Goal: Task Accomplishment & Management: Manage account settings

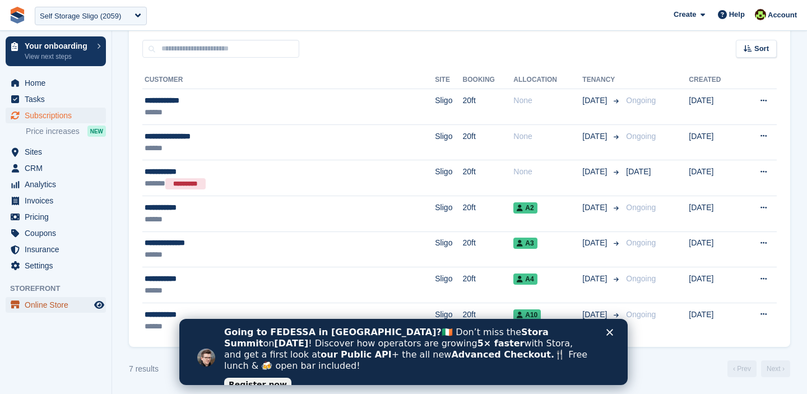
click at [60, 306] on span "Online Store" at bounding box center [58, 305] width 67 height 16
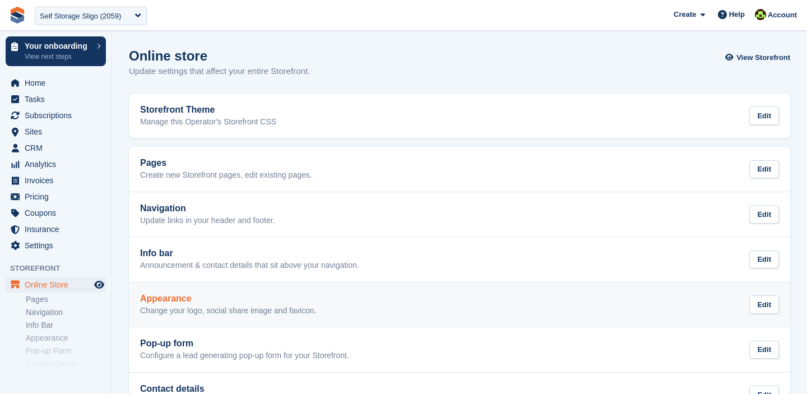
click at [201, 311] on p "Change your logo, social share image and favicon." at bounding box center [228, 311] width 176 height 10
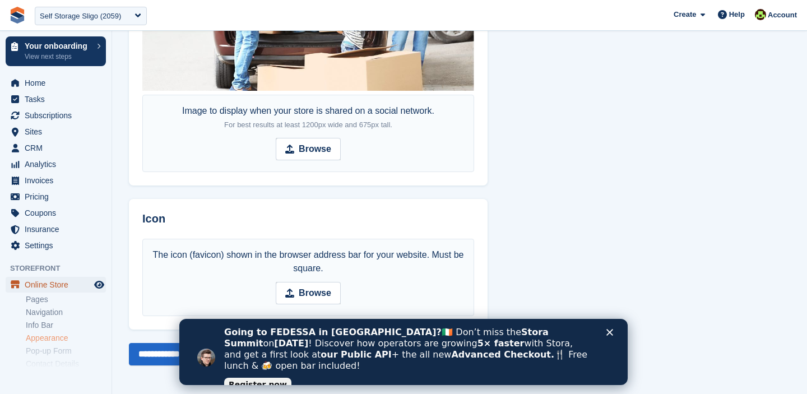
click at [39, 280] on span "Online Store" at bounding box center [58, 285] width 67 height 16
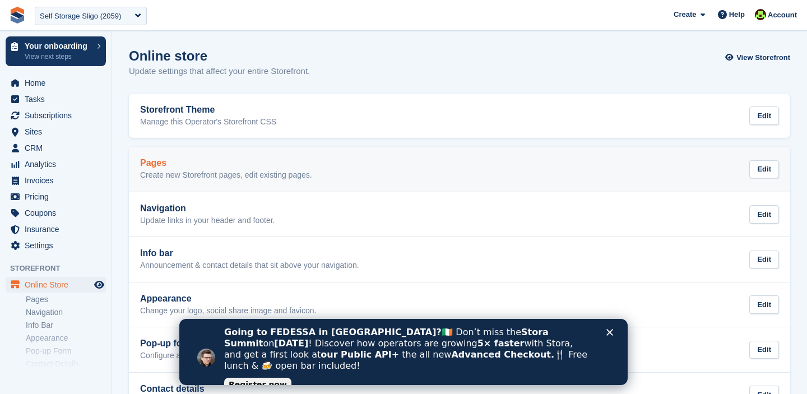
click at [187, 161] on h2 "Pages" at bounding box center [226, 163] width 172 height 10
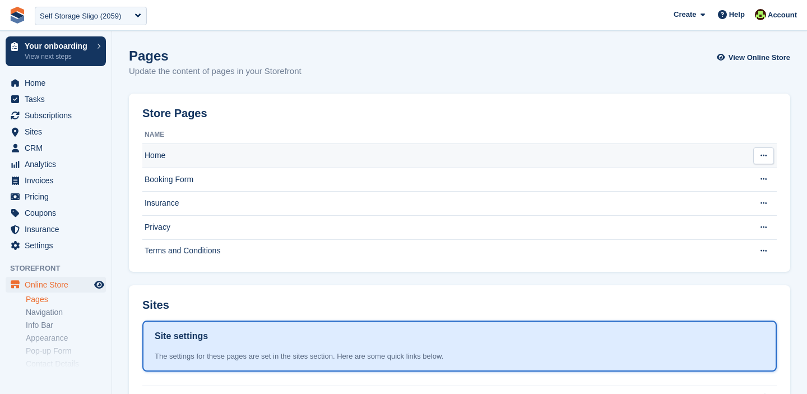
click at [347, 155] on td "Home" at bounding box center [443, 156] width 602 height 24
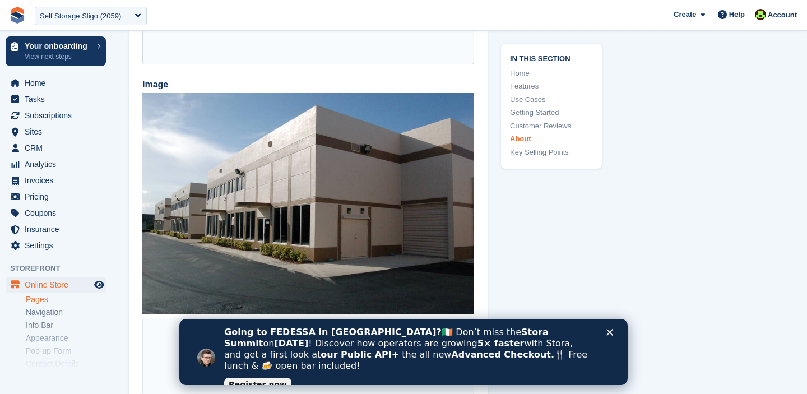
scroll to position [3303, 0]
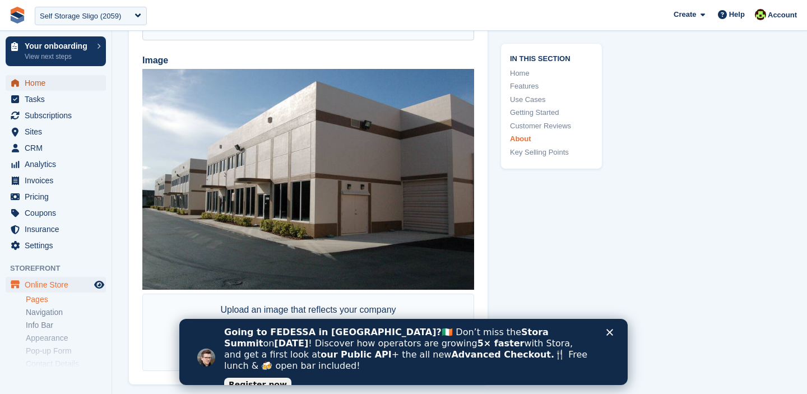
click at [52, 82] on span "Home" at bounding box center [58, 83] width 67 height 16
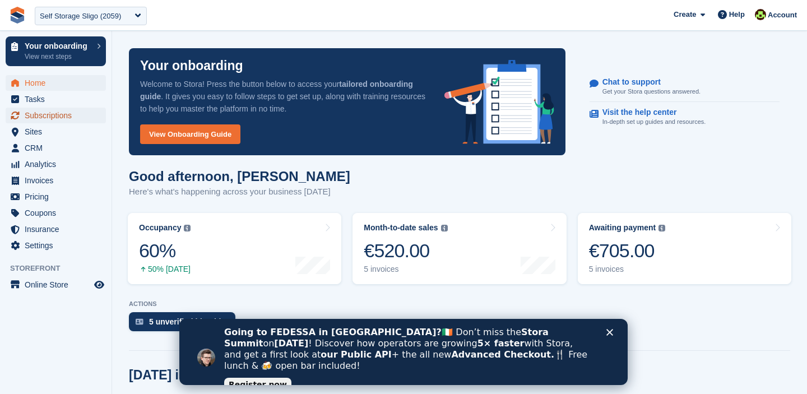
click at [51, 120] on span "Subscriptions" at bounding box center [58, 116] width 67 height 16
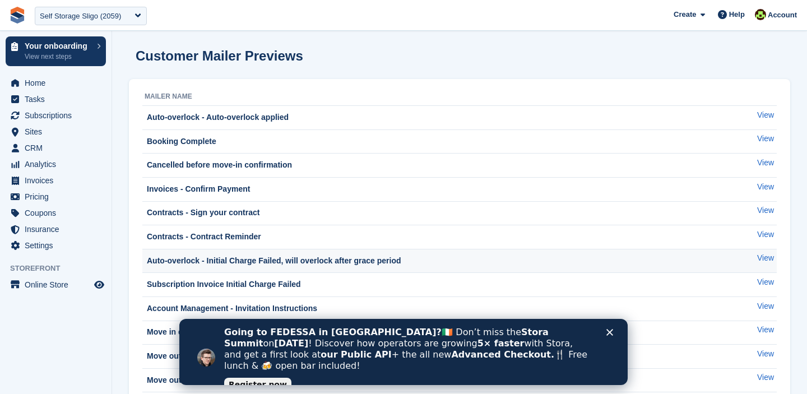
click at [282, 261] on div "Auto-overlock - Initial Charge Failed, will overlock after grace period" at bounding box center [273, 261] width 257 height 12
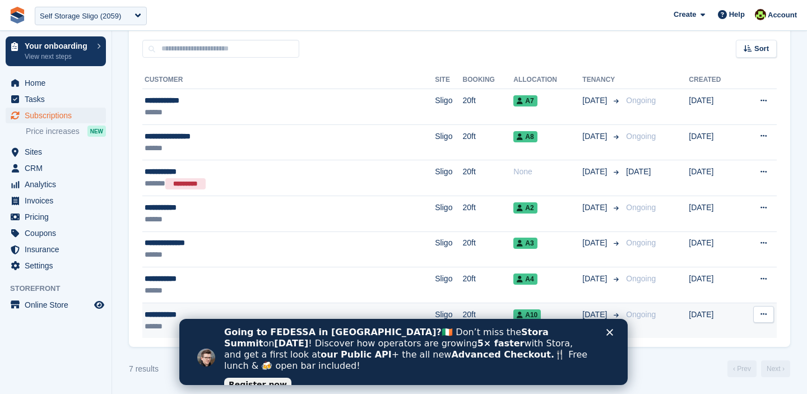
click at [463, 306] on td "20ft" at bounding box center [488, 320] width 51 height 35
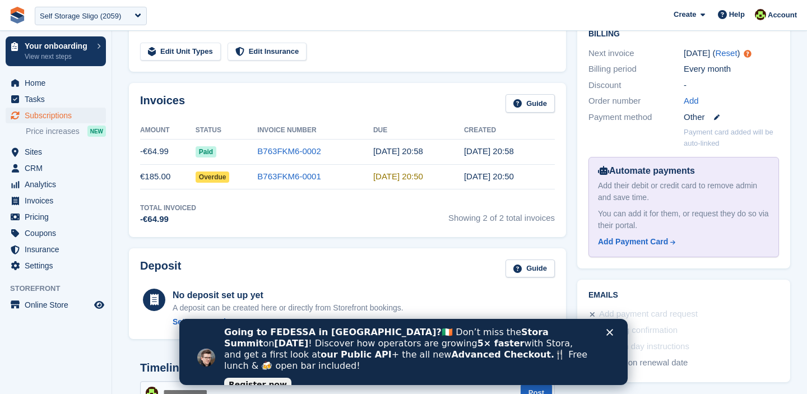
scroll to position [313, 0]
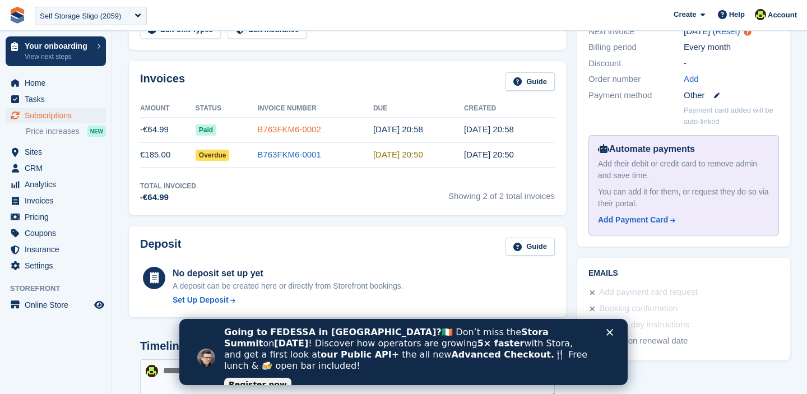
click at [290, 129] on link "B763FKM6-0002" at bounding box center [288, 129] width 63 height 10
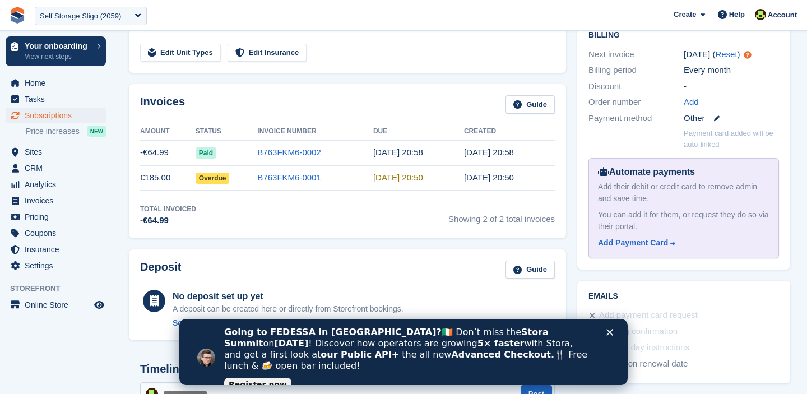
scroll to position [546, 0]
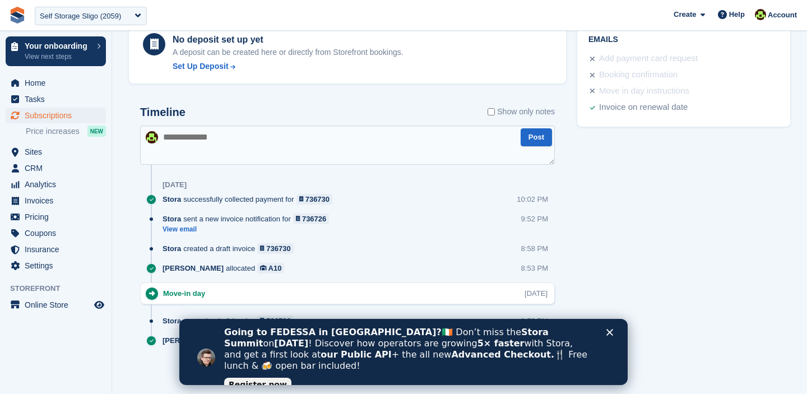
click at [616, 336] on div "Going to FEDESSA in Dublin? 🇮🇪 Don’t miss the Stora Summit on Sept 30 ! Discove…" at bounding box center [403, 357] width 448 height 68
click at [612, 334] on polygon "Close" at bounding box center [609, 332] width 7 height 7
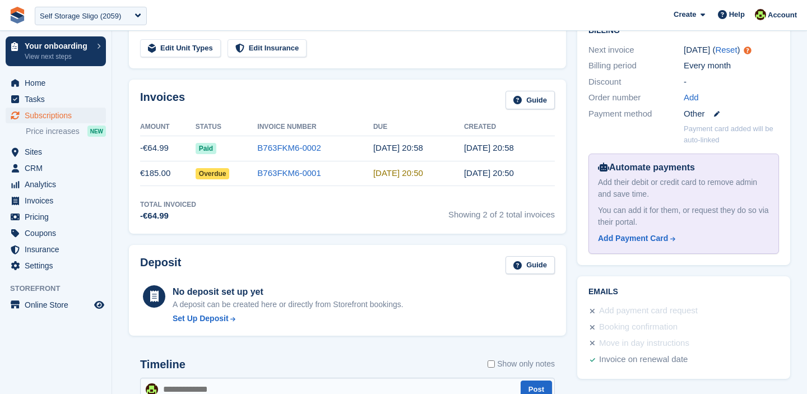
scroll to position [279, 0]
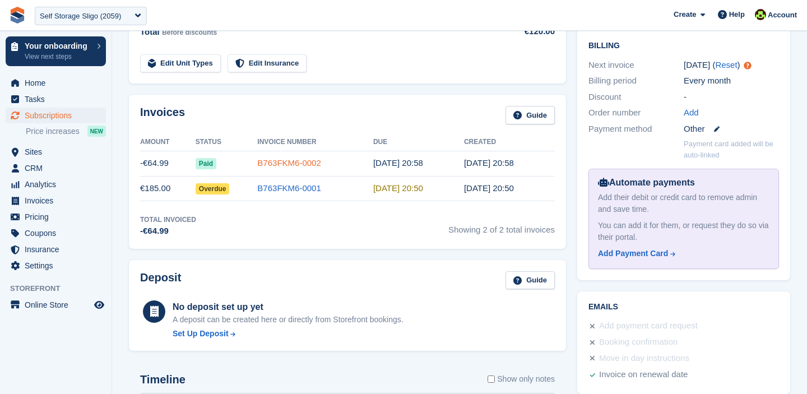
click at [269, 164] on link "B763FKM6-0002" at bounding box center [288, 163] width 63 height 10
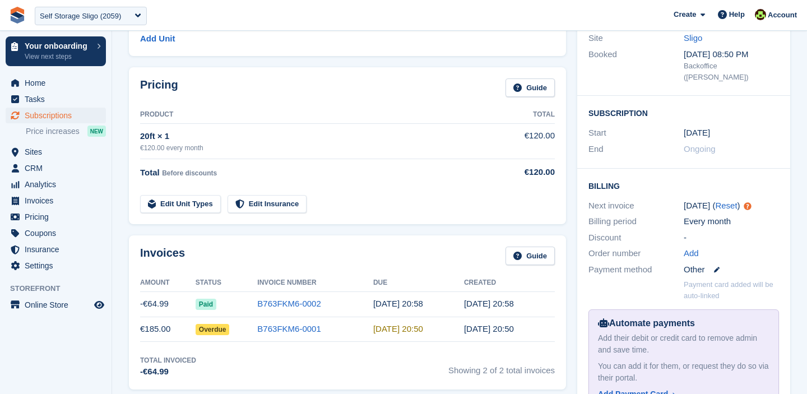
scroll to position [197, 0]
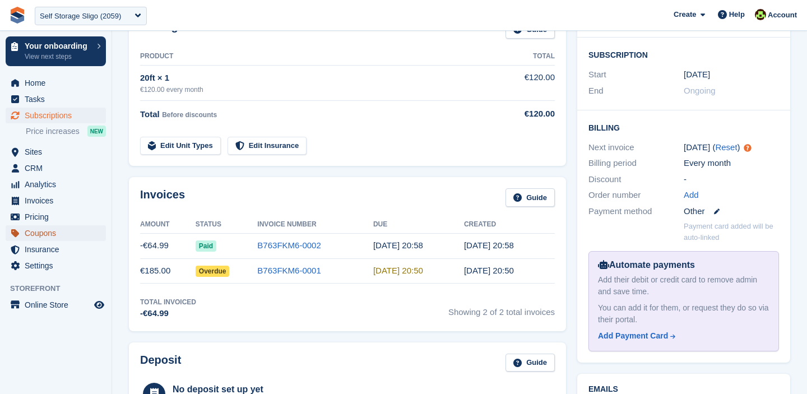
click at [45, 233] on span "Coupons" at bounding box center [58, 233] width 67 height 16
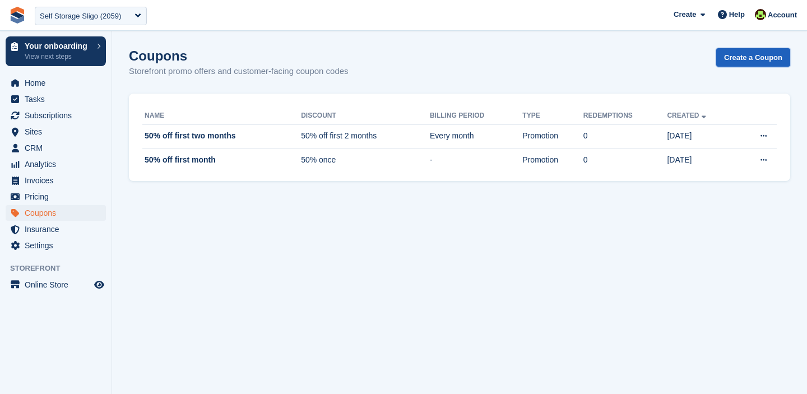
click at [736, 57] on link "Create a Coupon" at bounding box center [753, 57] width 74 height 18
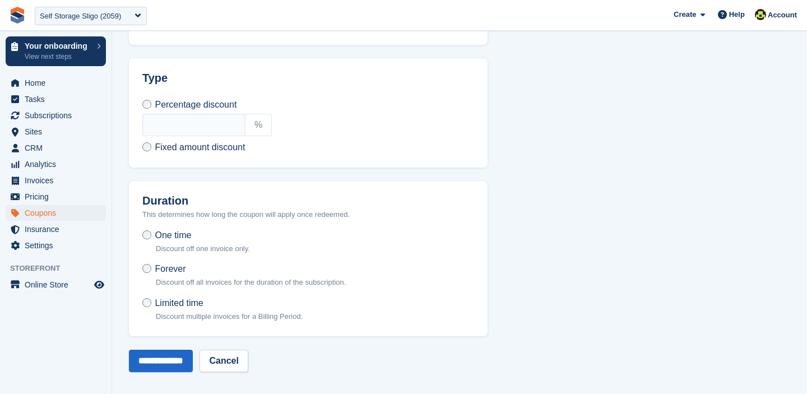
scroll to position [361, 0]
click at [36, 118] on span "Subscriptions" at bounding box center [58, 116] width 67 height 16
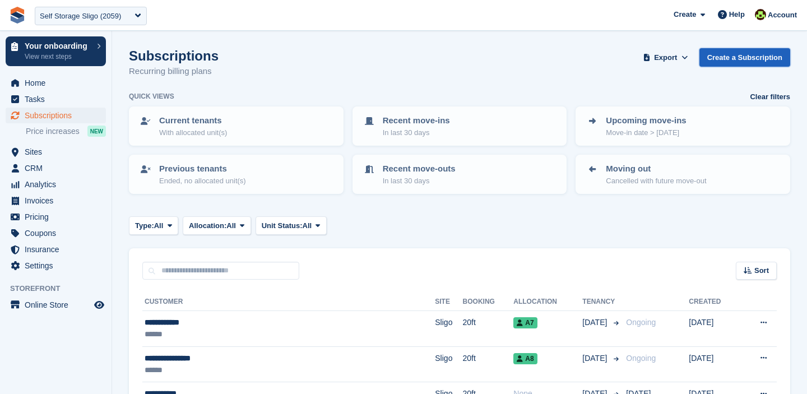
click at [752, 58] on link "Create a Subscription" at bounding box center [744, 57] width 91 height 18
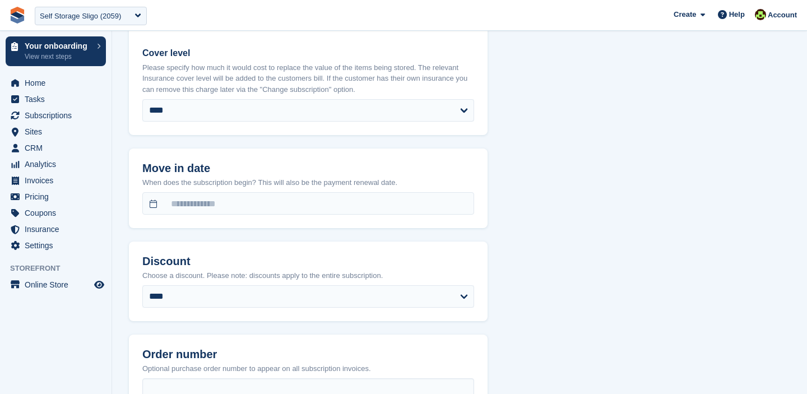
scroll to position [738, 0]
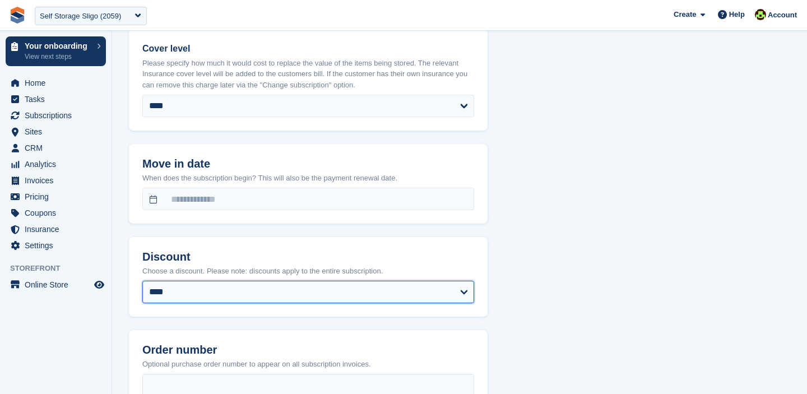
click at [250, 285] on select "**********" at bounding box center [308, 292] width 332 height 22
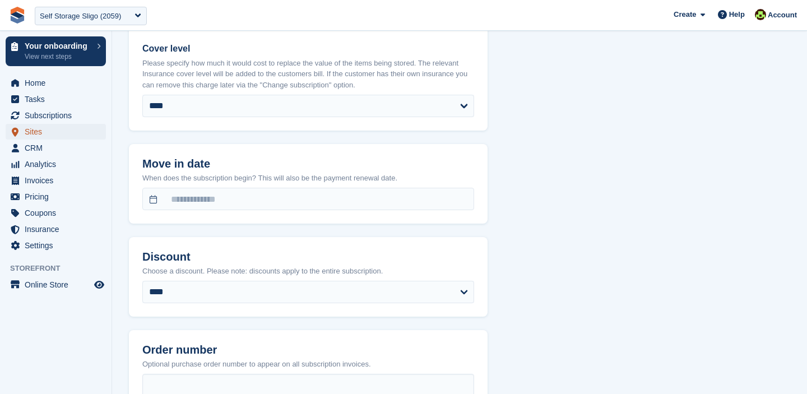
click at [31, 130] on span "Sites" at bounding box center [58, 132] width 67 height 16
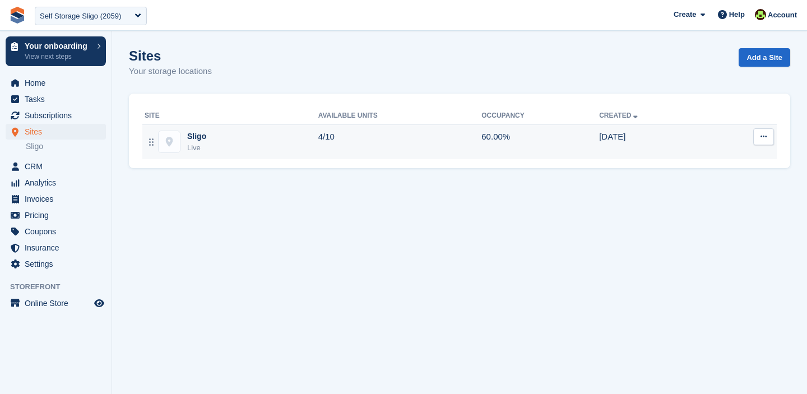
click at [549, 136] on td "60.00%" at bounding box center [540, 141] width 118 height 35
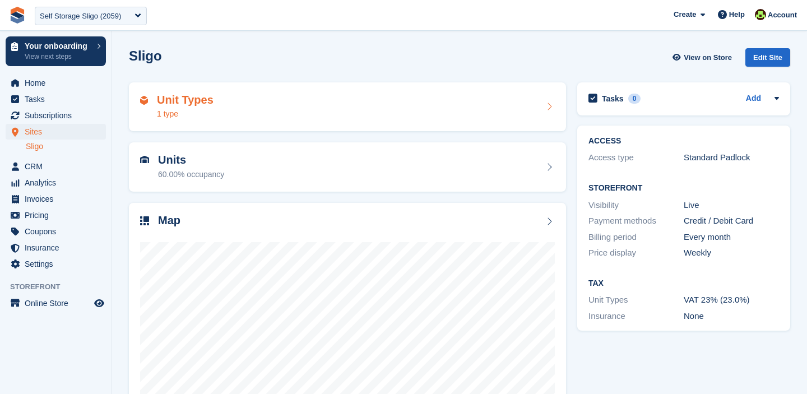
click at [283, 100] on div "Unit Types 1 type" at bounding box center [347, 107] width 415 height 27
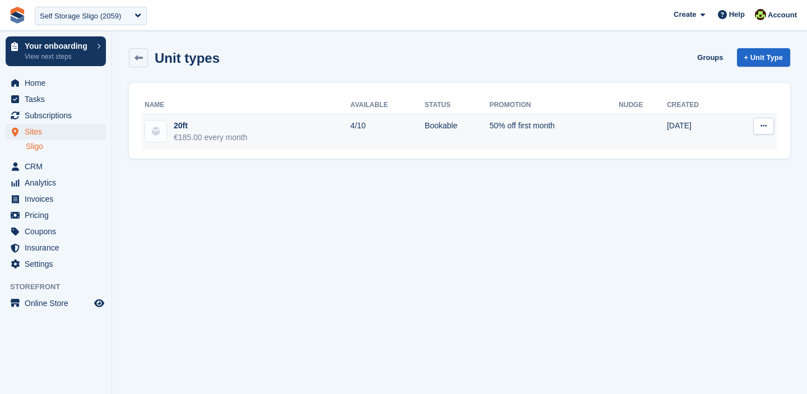
click at [762, 125] on icon at bounding box center [763, 125] width 6 height 7
click at [708, 142] on p "Edit unit type" at bounding box center [719, 148] width 97 height 15
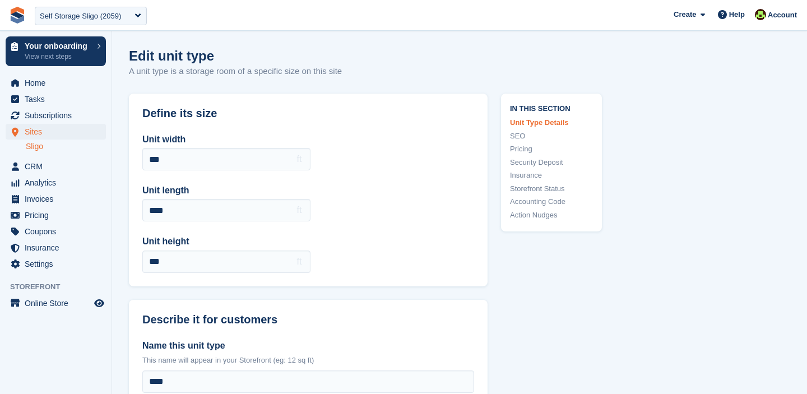
click at [524, 149] on link "Pricing" at bounding box center [551, 148] width 83 height 11
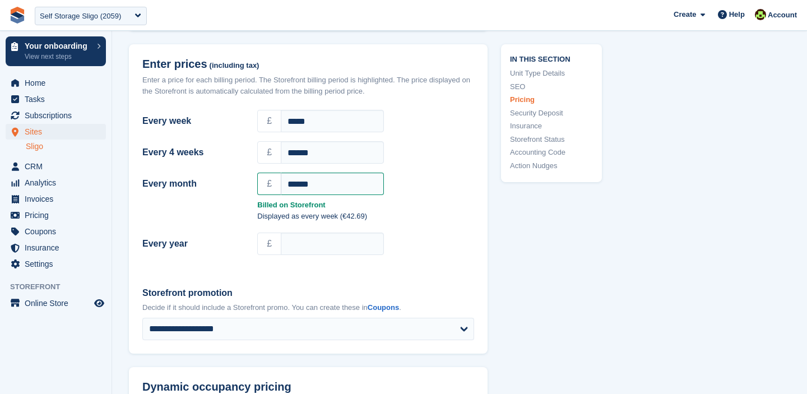
scroll to position [873, 0]
click at [48, 108] on span "Subscriptions" at bounding box center [58, 116] width 67 height 16
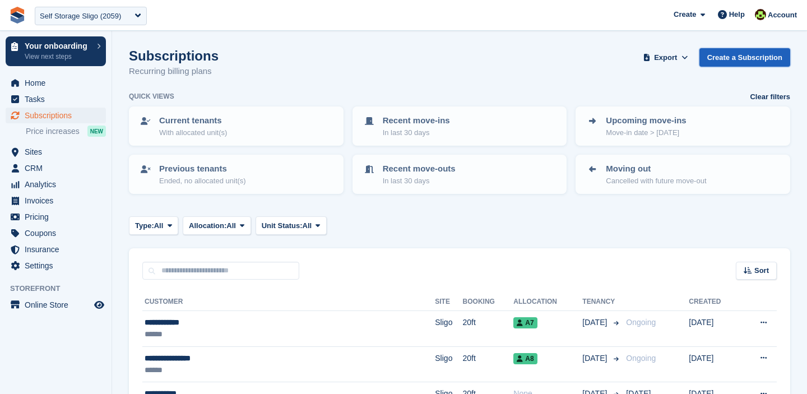
click at [724, 56] on link "Create a Subscription" at bounding box center [744, 57] width 91 height 18
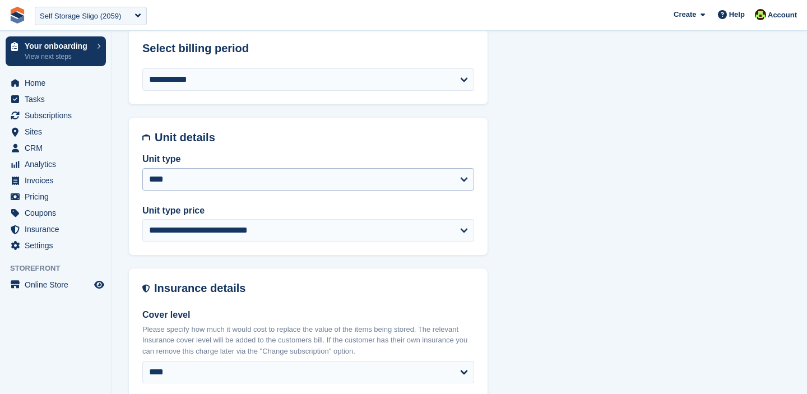
scroll to position [481, 0]
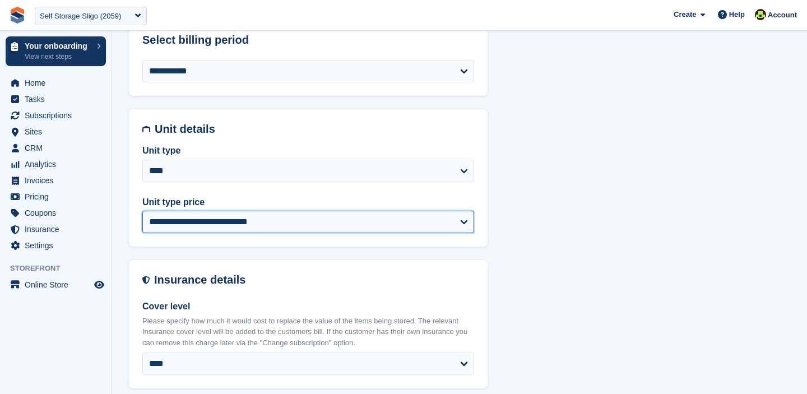
click at [231, 223] on select "**********" at bounding box center [308, 222] width 332 height 22
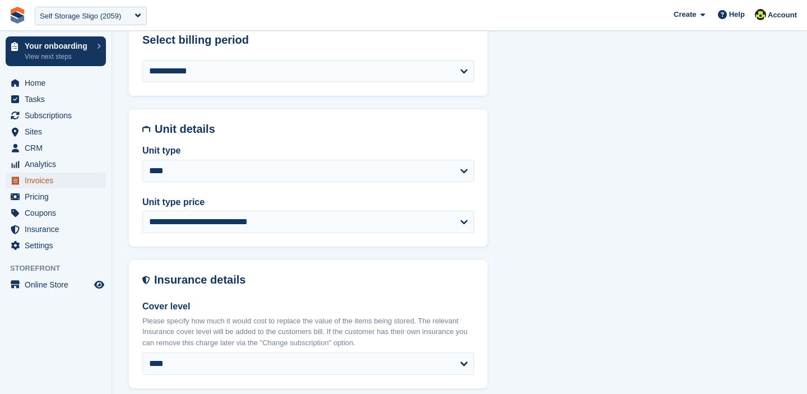
click at [35, 182] on span "Invoices" at bounding box center [58, 181] width 67 height 16
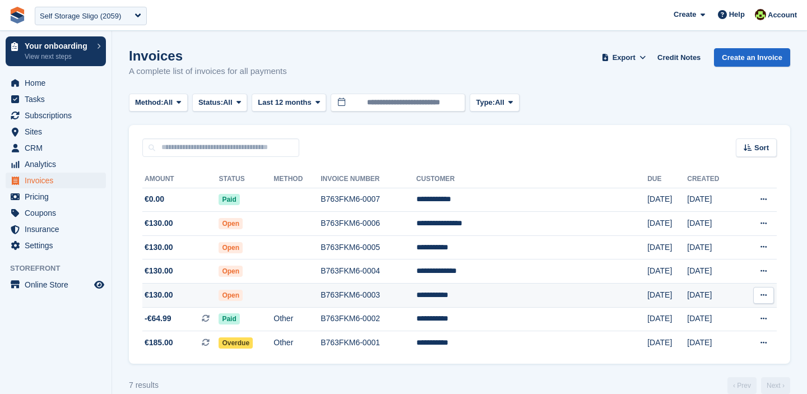
scroll to position [17, 0]
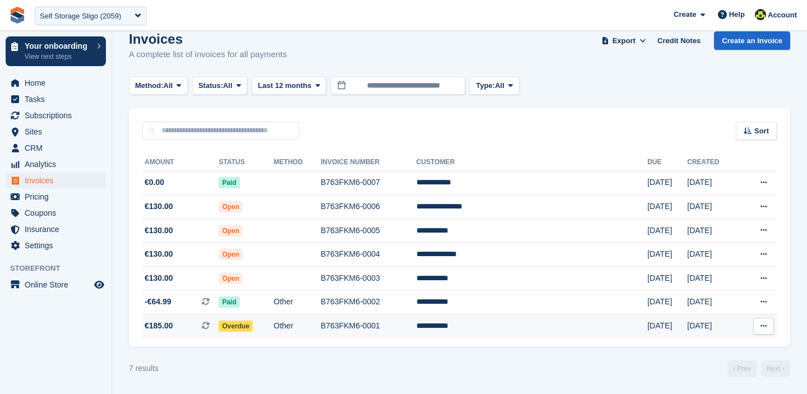
click at [320, 332] on td "Other" at bounding box center [296, 326] width 47 height 24
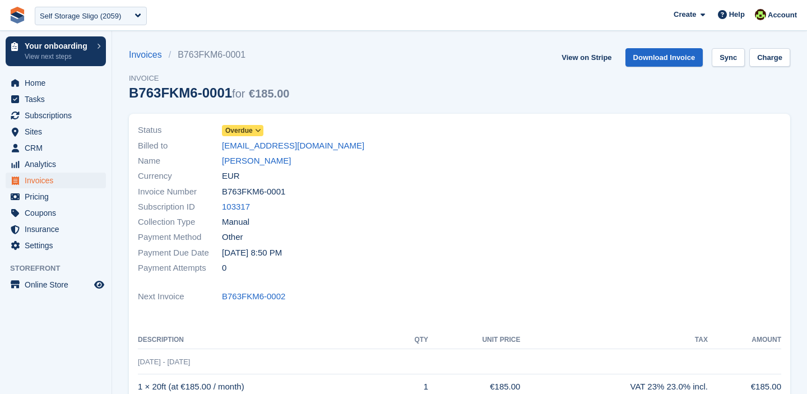
click at [259, 131] on icon at bounding box center [258, 130] width 6 height 7
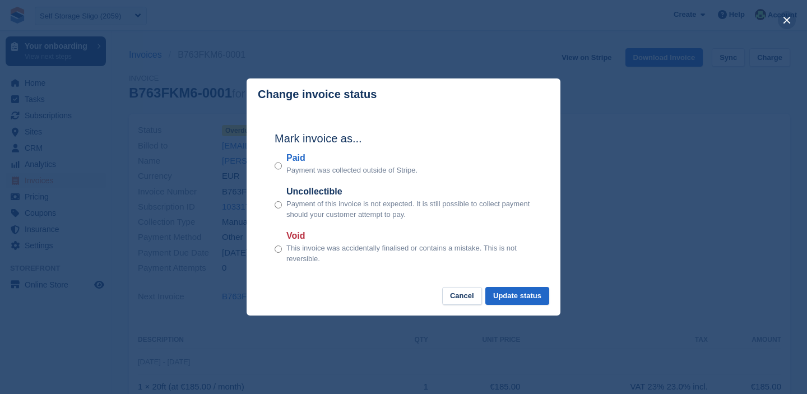
click at [789, 18] on button "close" at bounding box center [787, 20] width 18 height 18
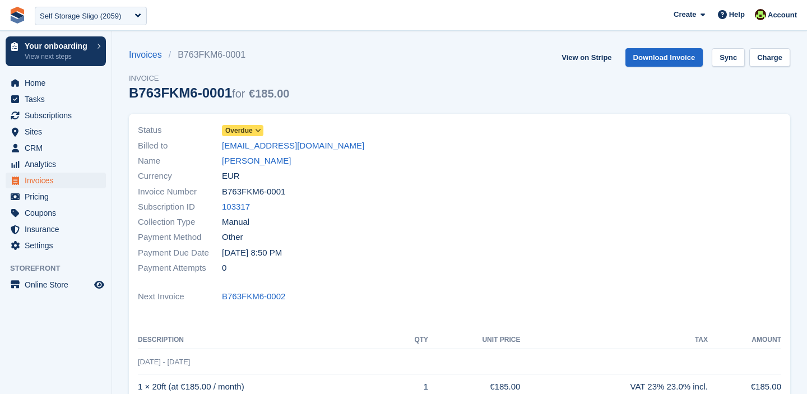
click at [261, 132] on icon at bounding box center [258, 130] width 6 height 7
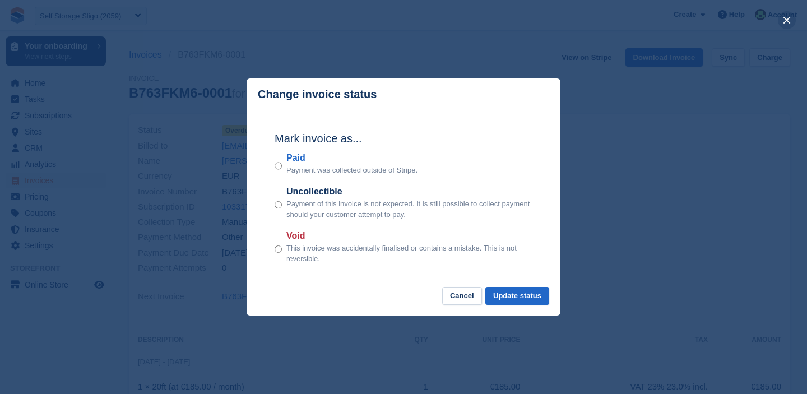
click at [789, 20] on button "close" at bounding box center [787, 20] width 18 height 18
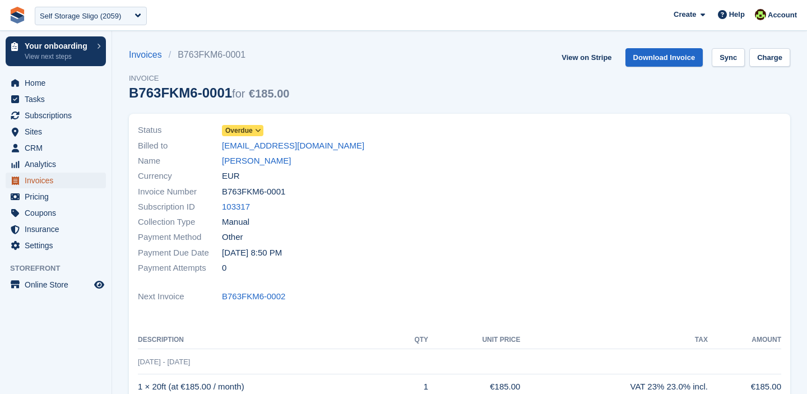
click at [47, 184] on span "Invoices" at bounding box center [58, 181] width 67 height 16
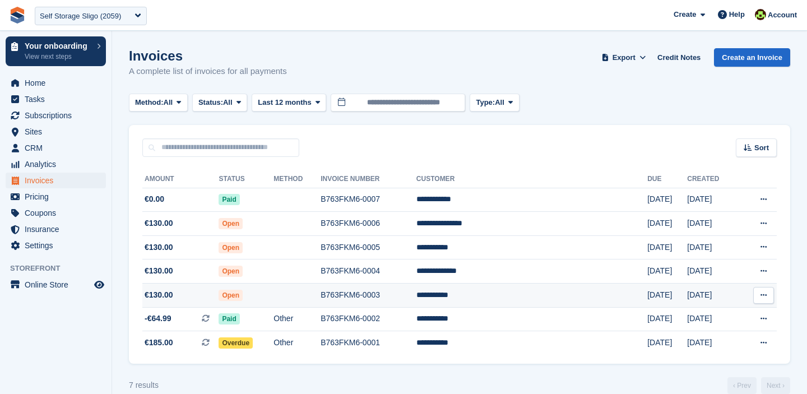
click at [243, 296] on span "Open" at bounding box center [231, 295] width 24 height 11
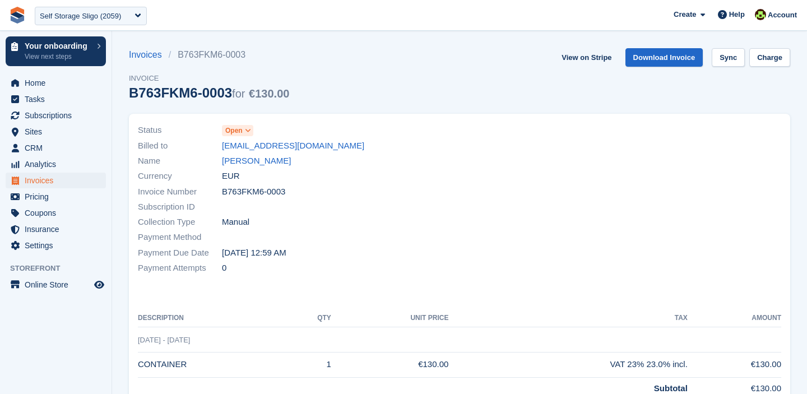
click at [249, 134] on span at bounding box center [248, 130] width 9 height 9
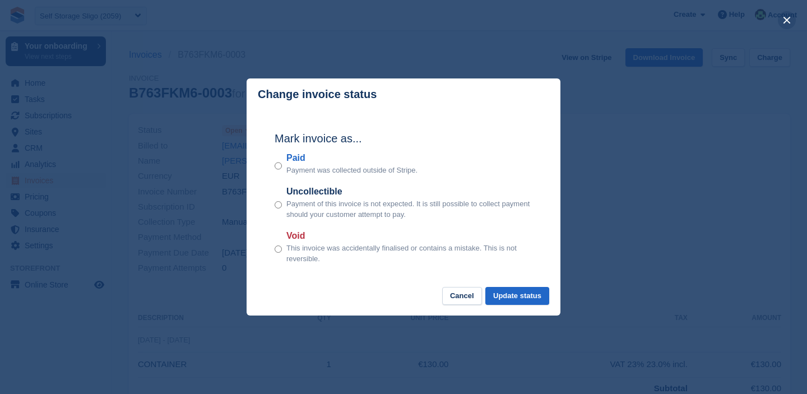
click at [785, 20] on button "close" at bounding box center [787, 20] width 18 height 18
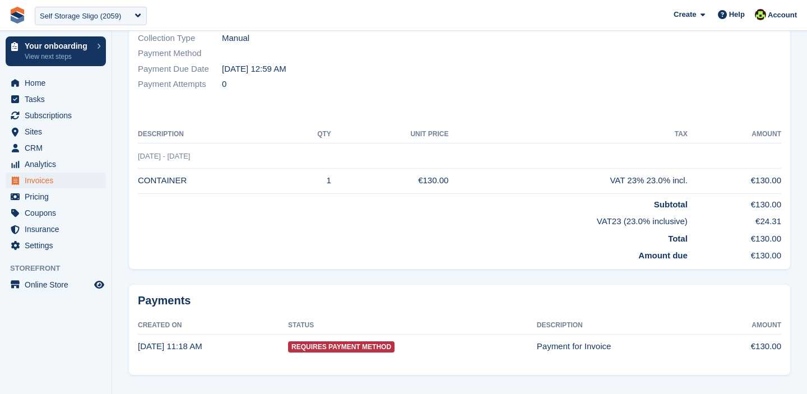
scroll to position [202, 0]
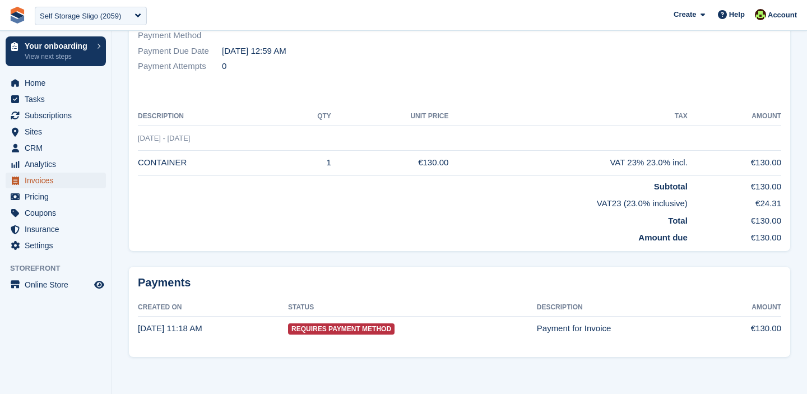
click at [34, 185] on span "Invoices" at bounding box center [58, 181] width 67 height 16
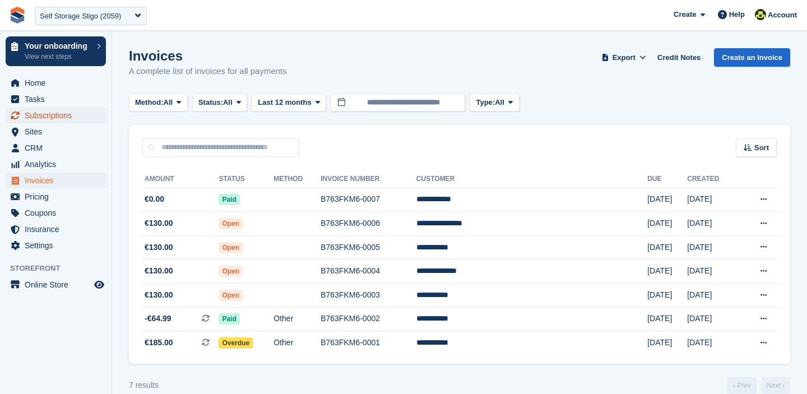
click at [59, 112] on span "Subscriptions" at bounding box center [58, 116] width 67 height 16
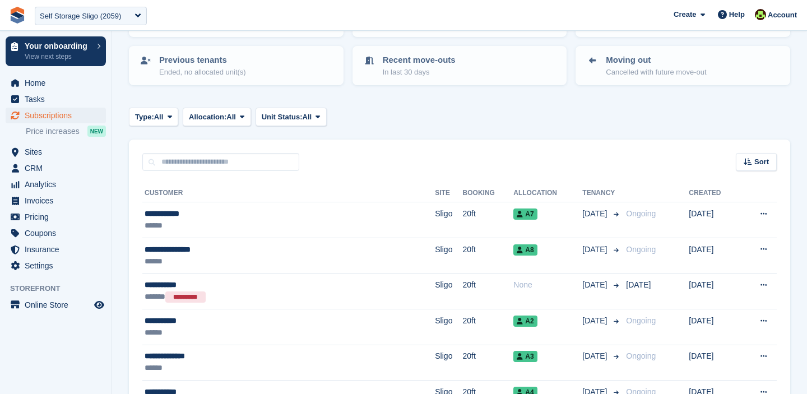
scroll to position [116, 0]
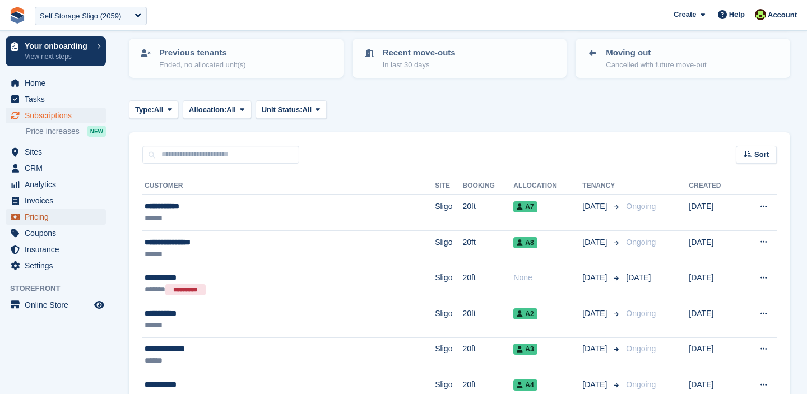
click at [35, 212] on span "Pricing" at bounding box center [58, 217] width 67 height 16
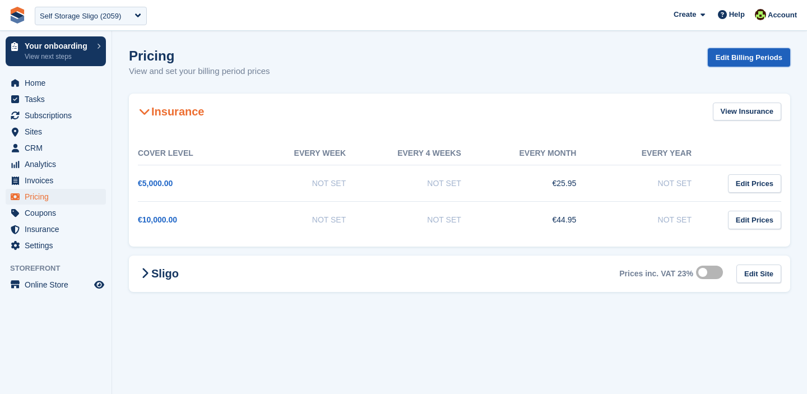
click at [735, 56] on link "Edit Billing Periods" at bounding box center [749, 57] width 82 height 18
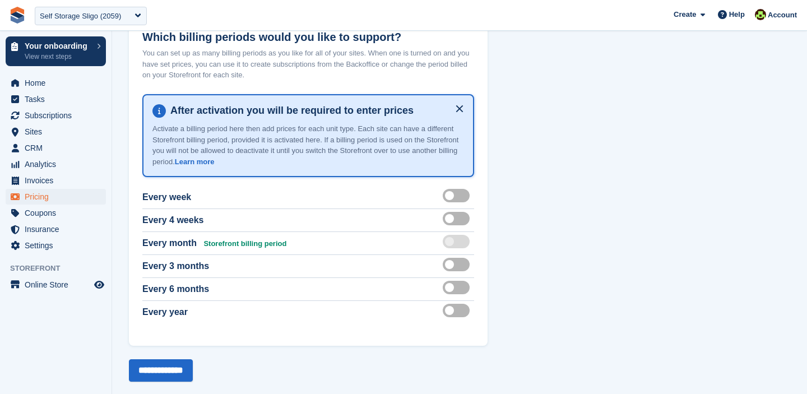
scroll to position [69, 0]
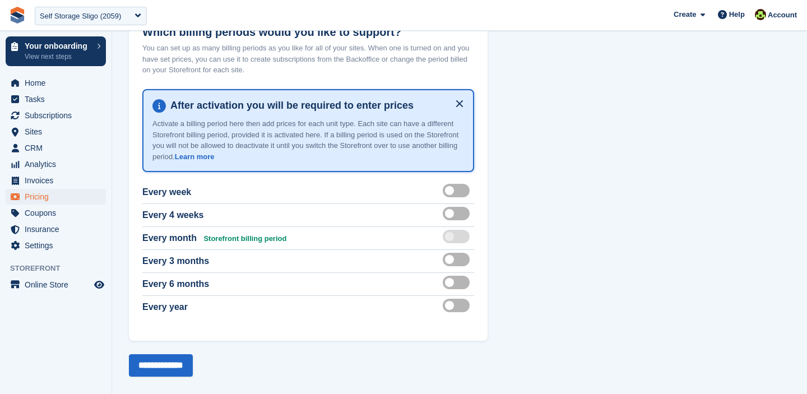
click at [454, 262] on label at bounding box center [458, 259] width 31 height 9
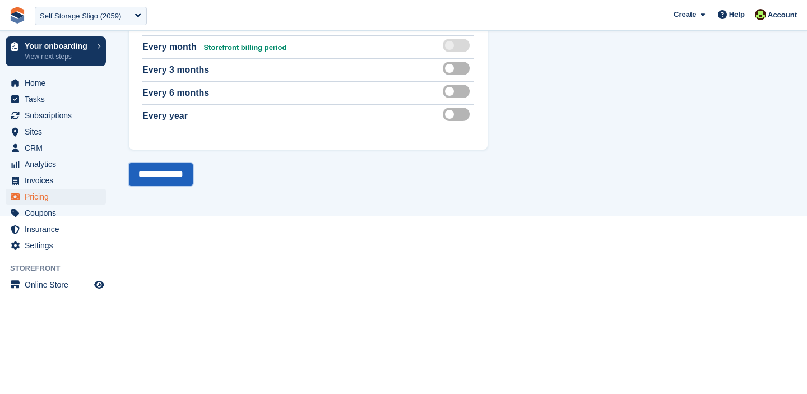
click at [169, 175] on input "**********" at bounding box center [161, 174] width 64 height 22
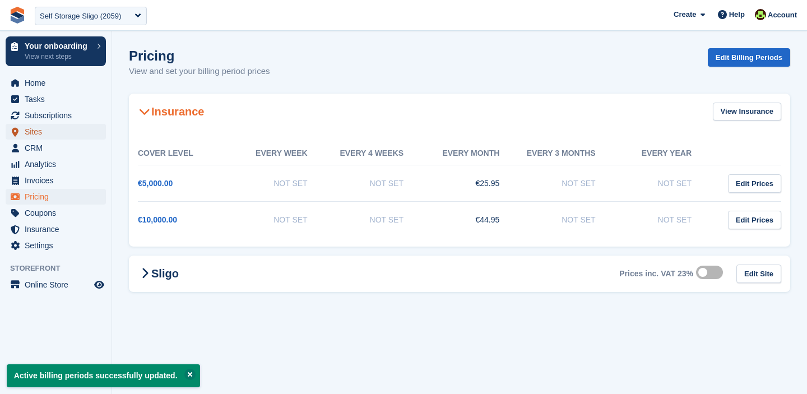
click at [36, 133] on span "Sites" at bounding box center [58, 132] width 67 height 16
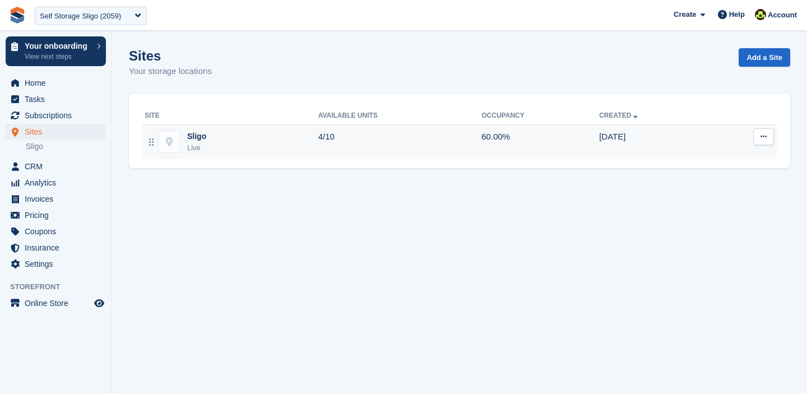
click at [559, 142] on td "60.00%" at bounding box center [540, 141] width 118 height 35
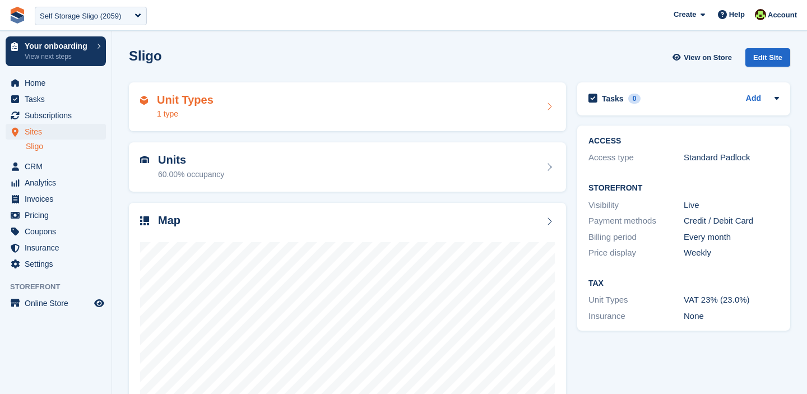
click at [221, 95] on div "Unit Types 1 type" at bounding box center [347, 107] width 415 height 27
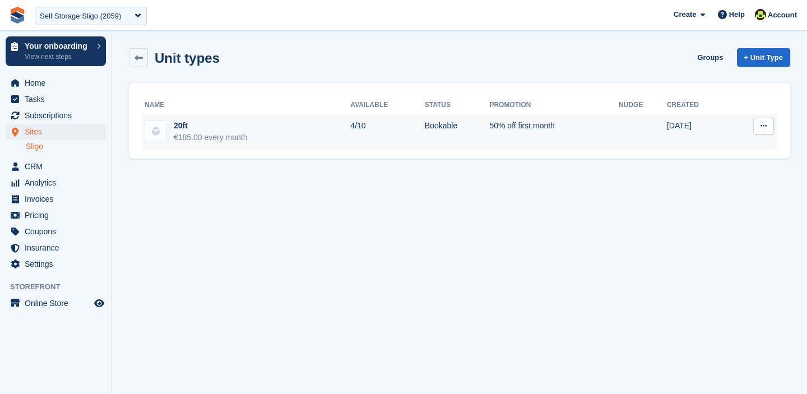
click at [769, 135] on td "Edit unit type View on Store" at bounding box center [753, 131] width 47 height 35
click at [770, 131] on button at bounding box center [763, 126] width 21 height 17
click at [705, 147] on p "Edit unit type" at bounding box center [719, 148] width 97 height 15
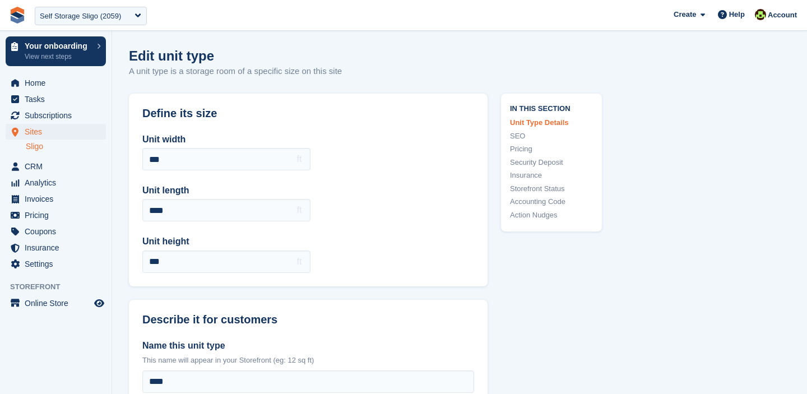
click at [522, 149] on link "Pricing" at bounding box center [551, 148] width 83 height 11
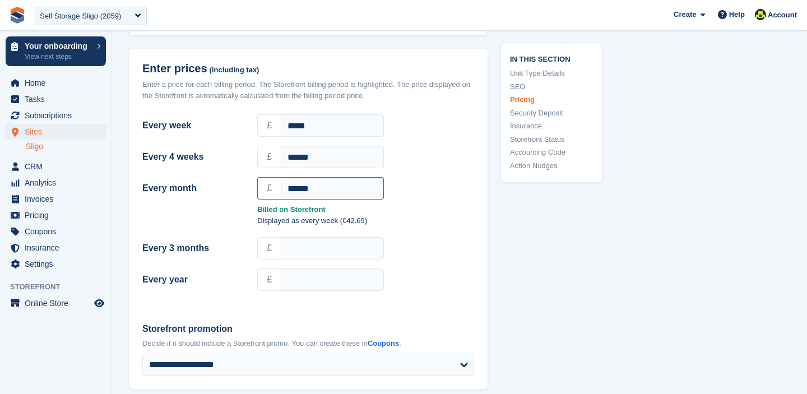
scroll to position [873, 0]
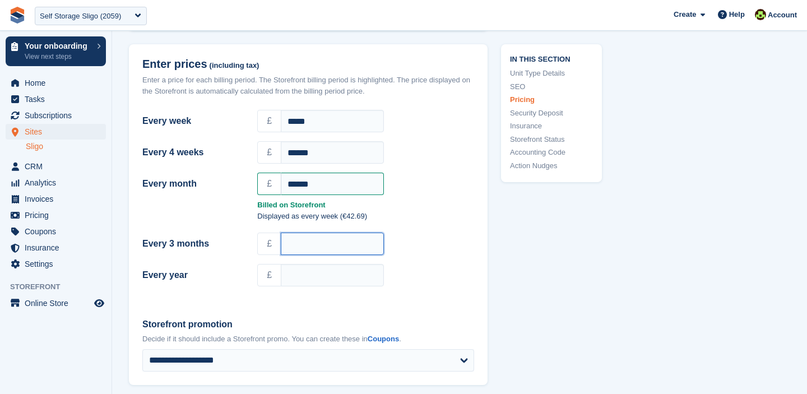
click at [305, 233] on input "Every 3 months" at bounding box center [332, 244] width 103 height 22
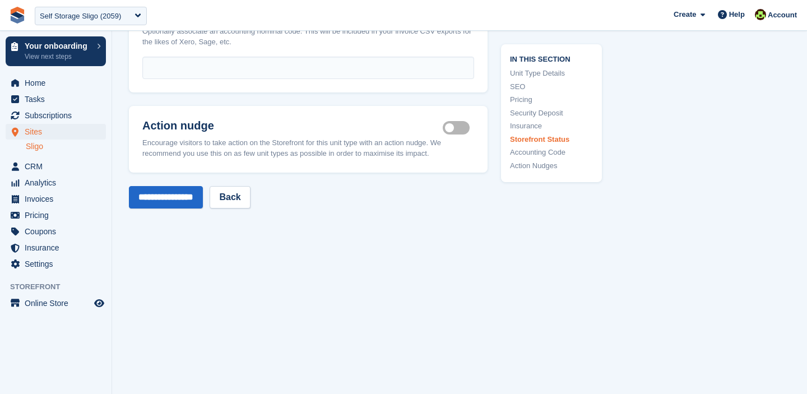
scroll to position [1898, 0]
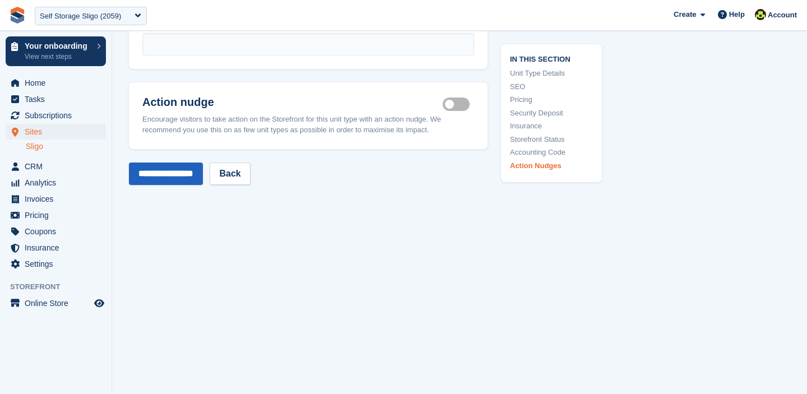
type input "***"
click at [168, 164] on input "**********" at bounding box center [166, 173] width 74 height 22
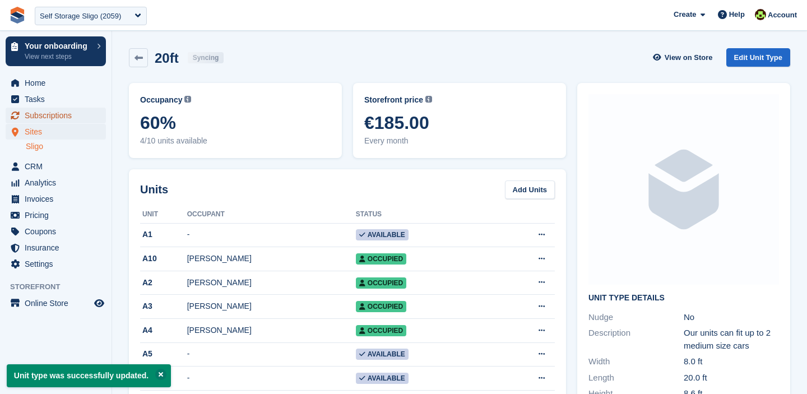
click at [53, 118] on span "Subscriptions" at bounding box center [58, 116] width 67 height 16
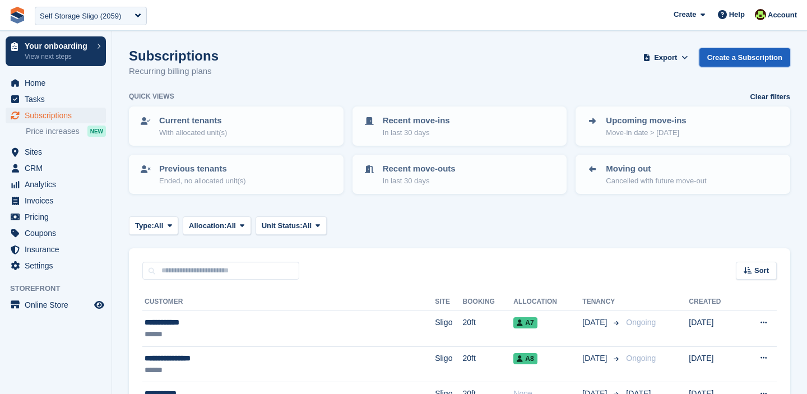
click at [742, 60] on link "Create a Subscription" at bounding box center [744, 57] width 91 height 18
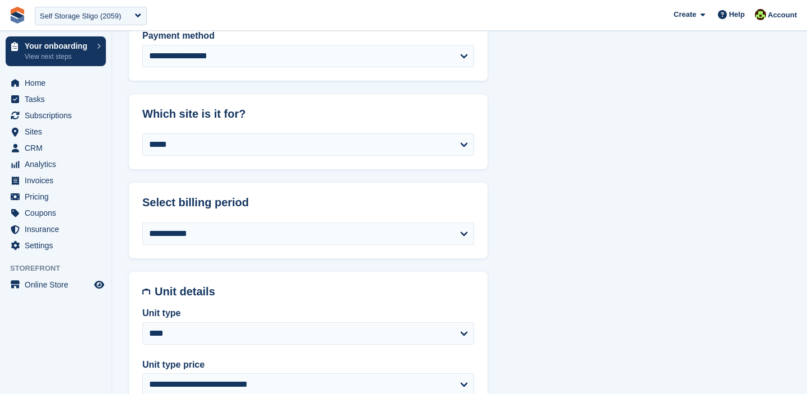
scroll to position [290, 0]
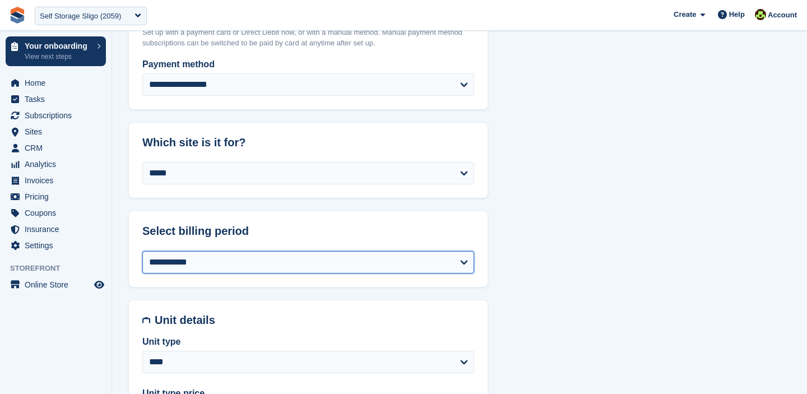
click at [263, 255] on select "**********" at bounding box center [308, 262] width 332 height 22
select select "*"
click at [142, 251] on select "**********" at bounding box center [308, 262] width 332 height 22
select select
select select "**********"
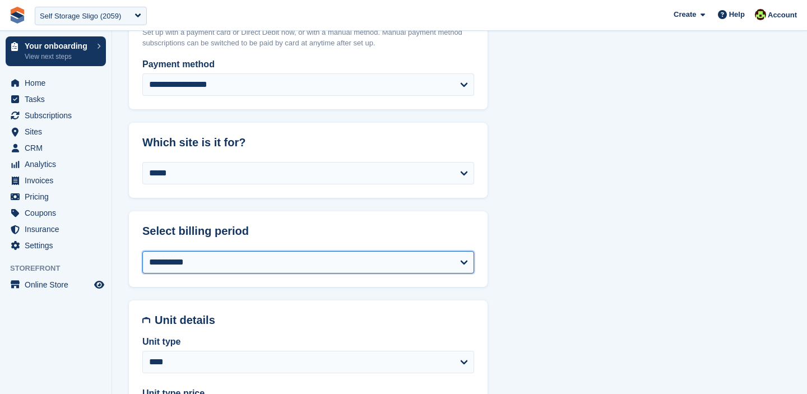
select select "****"
select select "*****"
select select
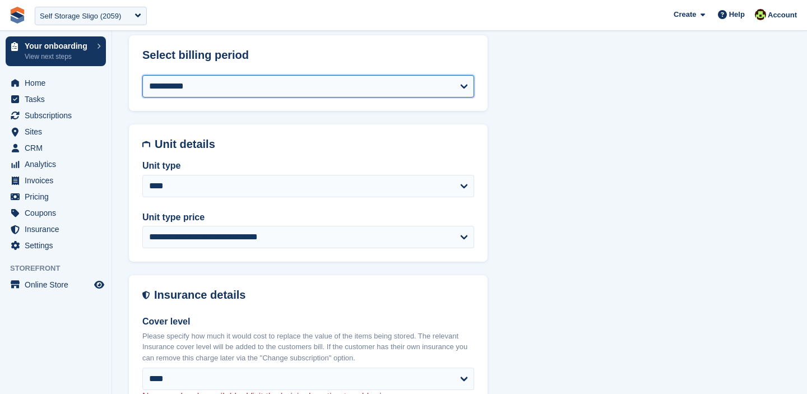
scroll to position [476, 0]
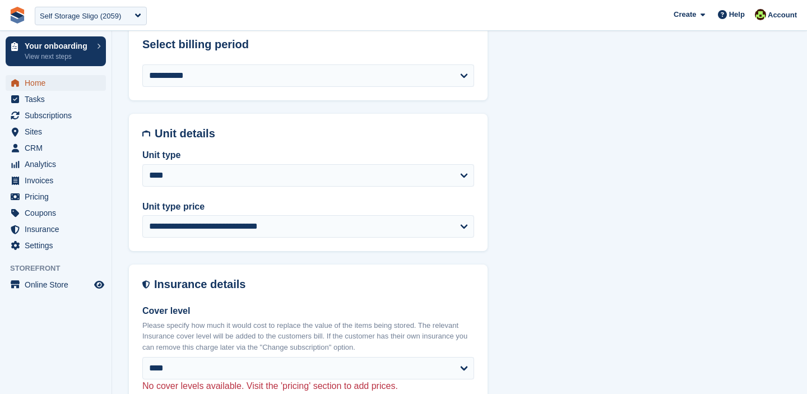
click at [38, 76] on span "Home" at bounding box center [58, 83] width 67 height 16
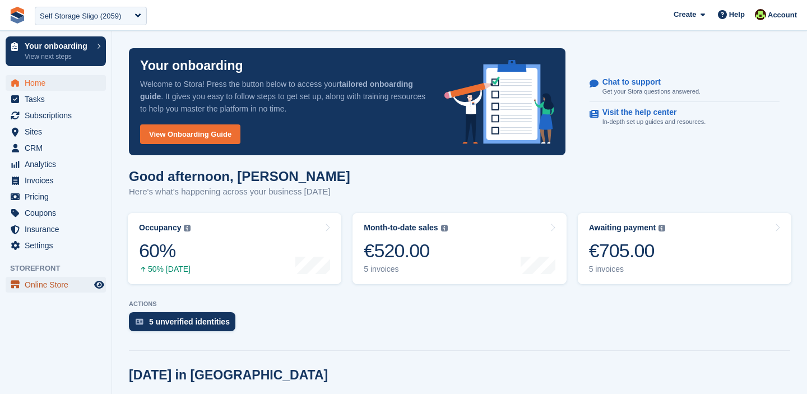
click at [32, 289] on span "Online Store" at bounding box center [58, 285] width 67 height 16
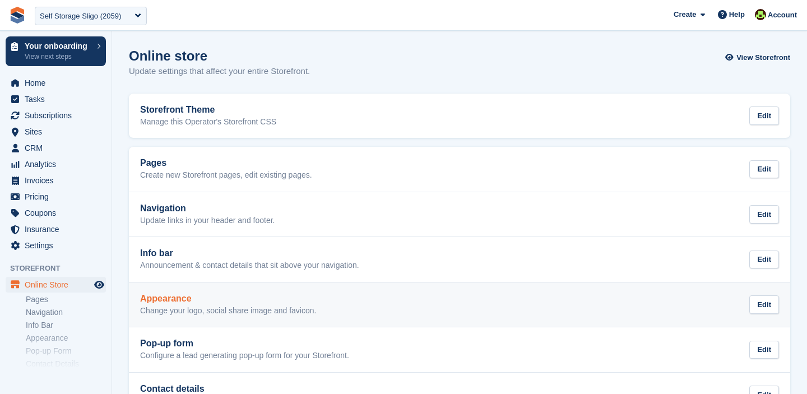
click at [173, 301] on h2 "Appearance" at bounding box center [228, 299] width 176 height 10
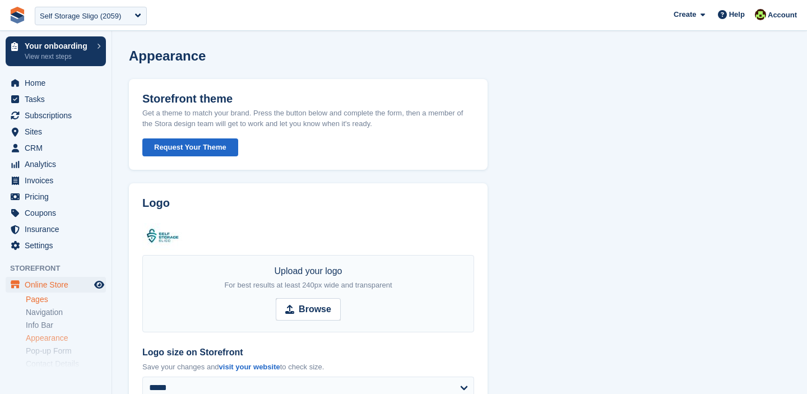
click at [42, 301] on link "Pages" at bounding box center [66, 299] width 80 height 11
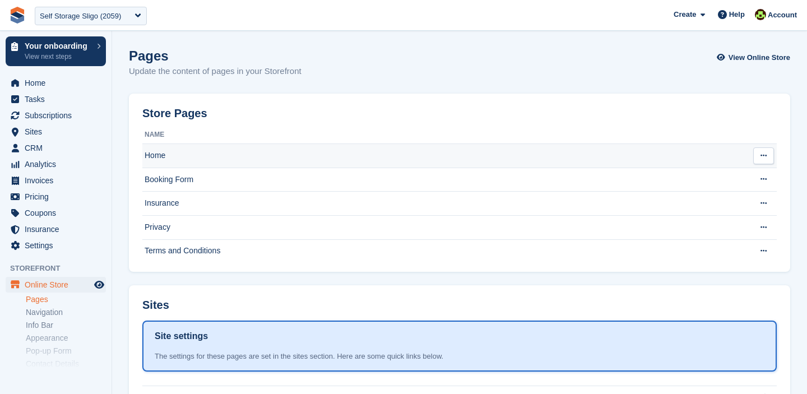
click at [165, 156] on td "Home" at bounding box center [443, 156] width 602 height 24
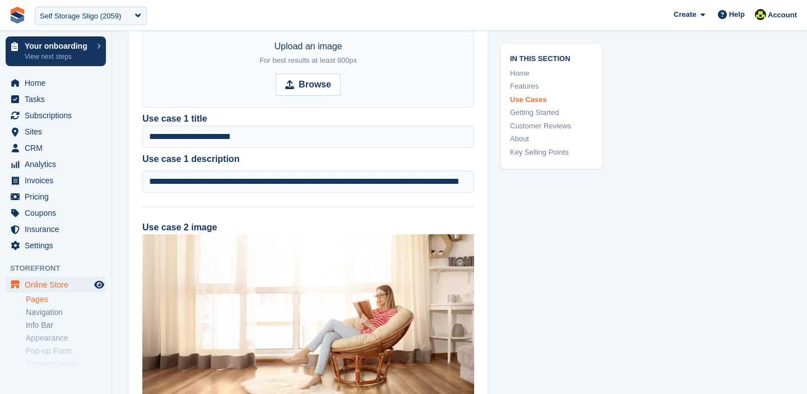
scroll to position [1446, 0]
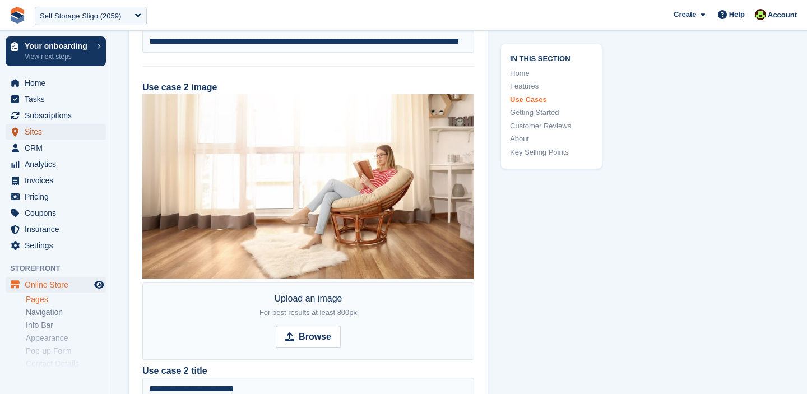
click at [30, 129] on span "Sites" at bounding box center [58, 132] width 67 height 16
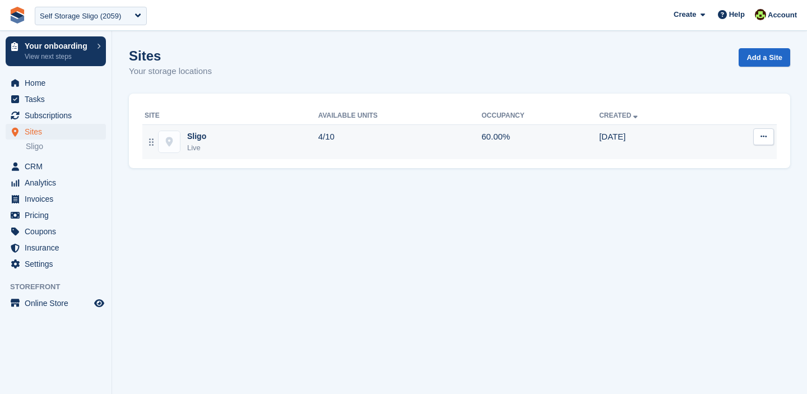
click at [765, 137] on icon at bounding box center [763, 136] width 6 height 7
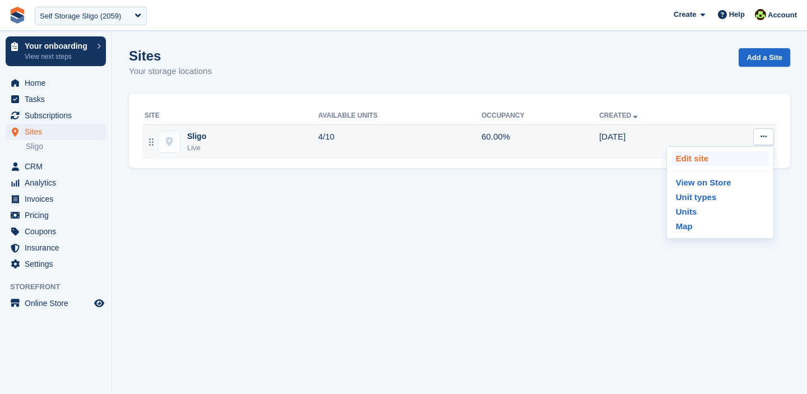
click at [713, 159] on p "Edit site" at bounding box center [719, 158] width 97 height 15
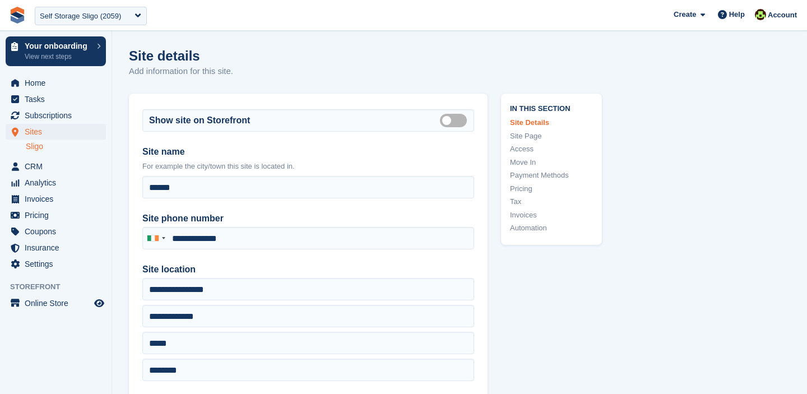
type input "**********"
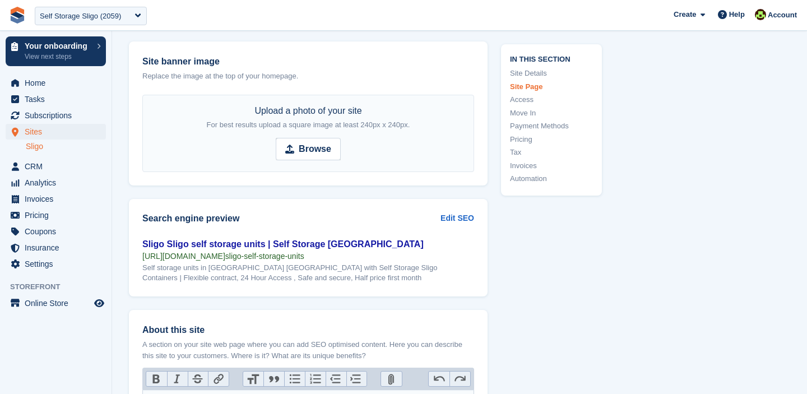
scroll to position [1271, 0]
